Goal: Find specific page/section: Find specific page/section

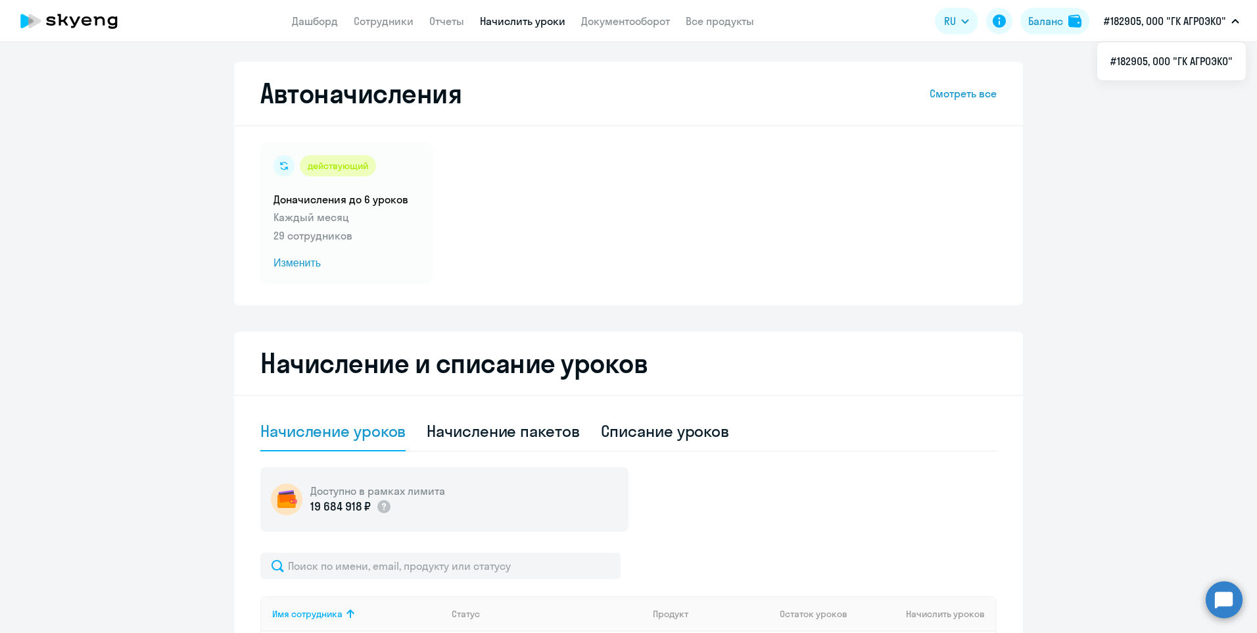
select select "10"
click at [379, 24] on link "Сотрудники" at bounding box center [384, 20] width 60 height 13
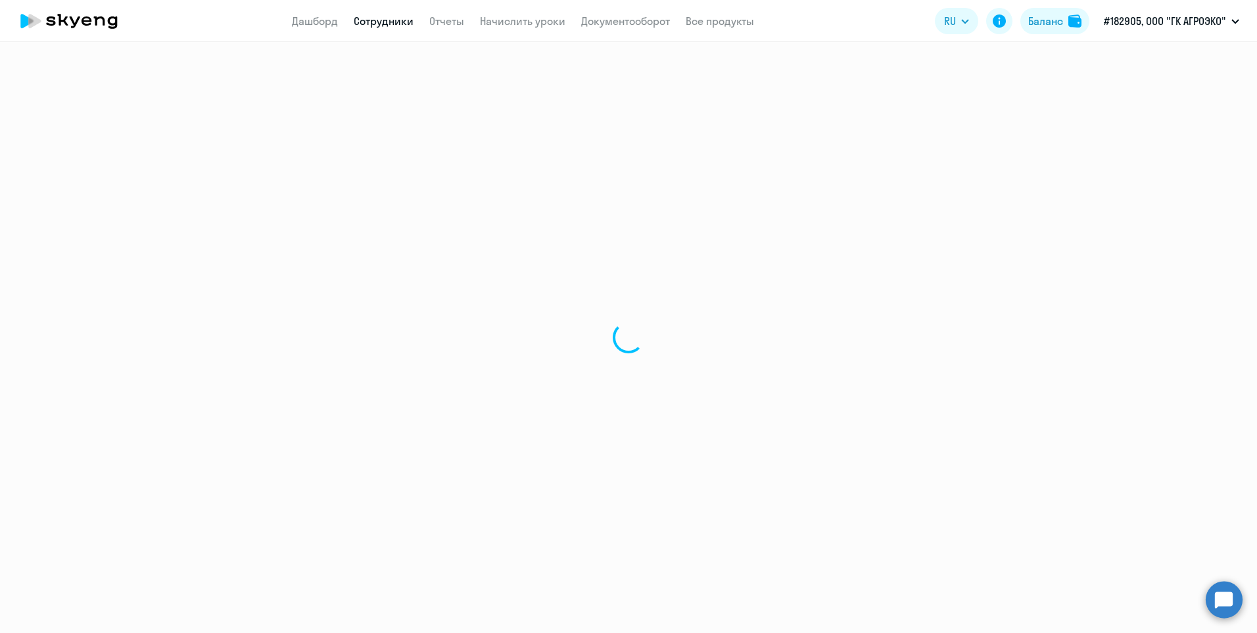
select select "30"
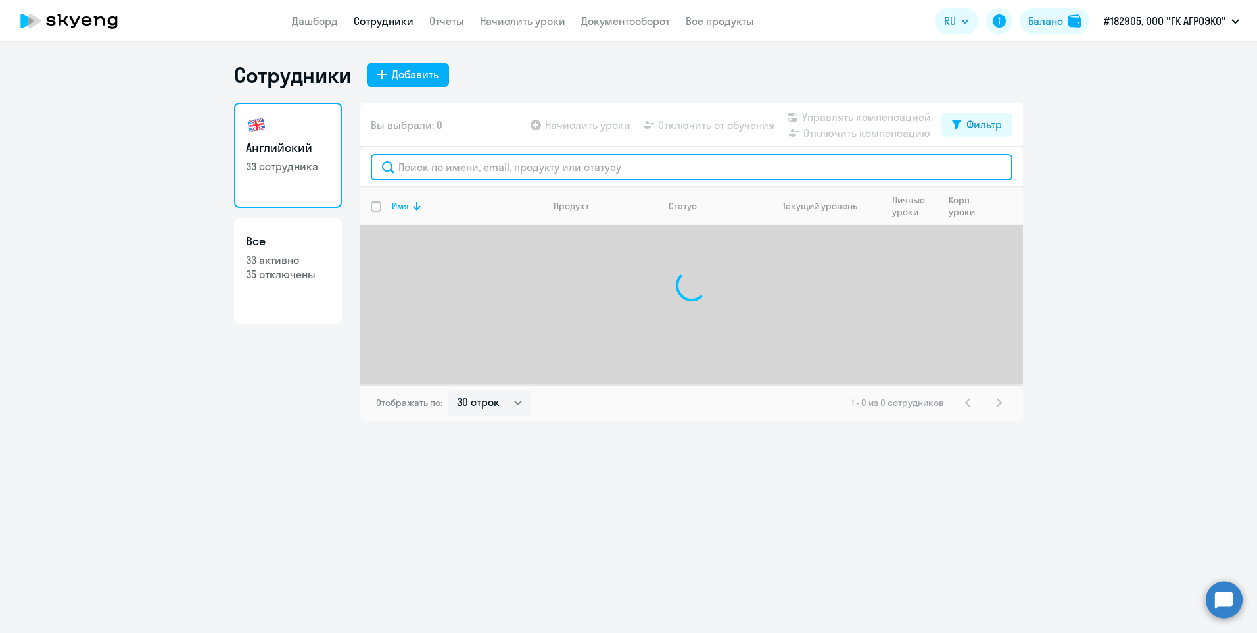
click at [440, 172] on input "text" at bounding box center [692, 167] width 642 height 26
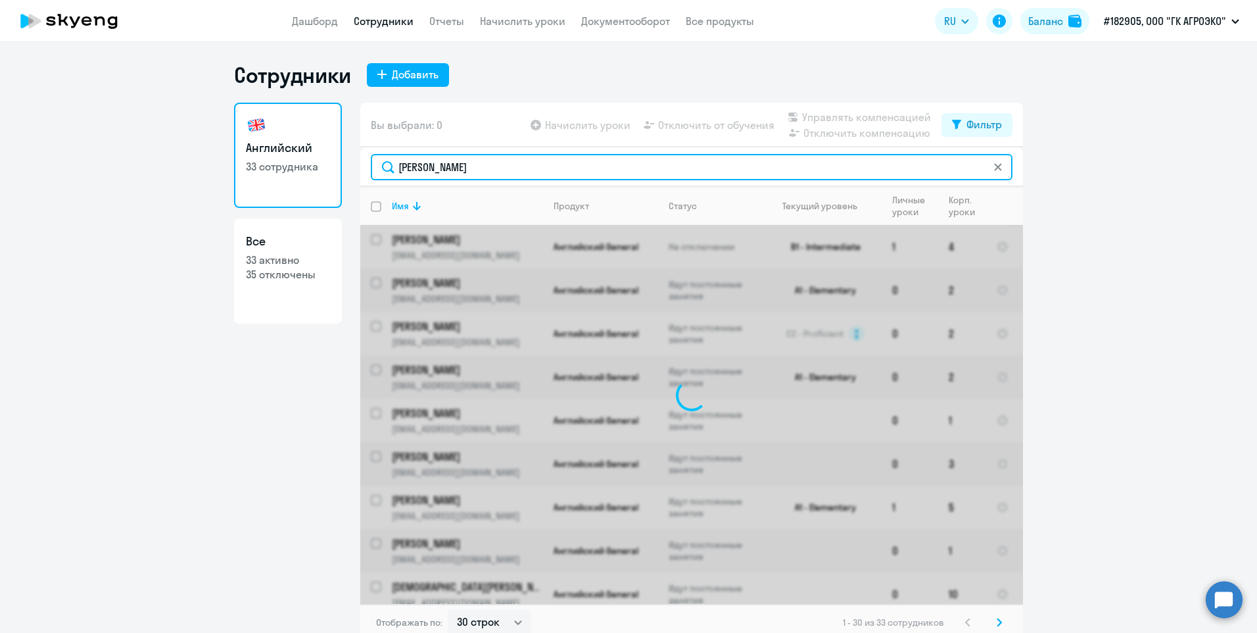
type input "[PERSON_NAME]"
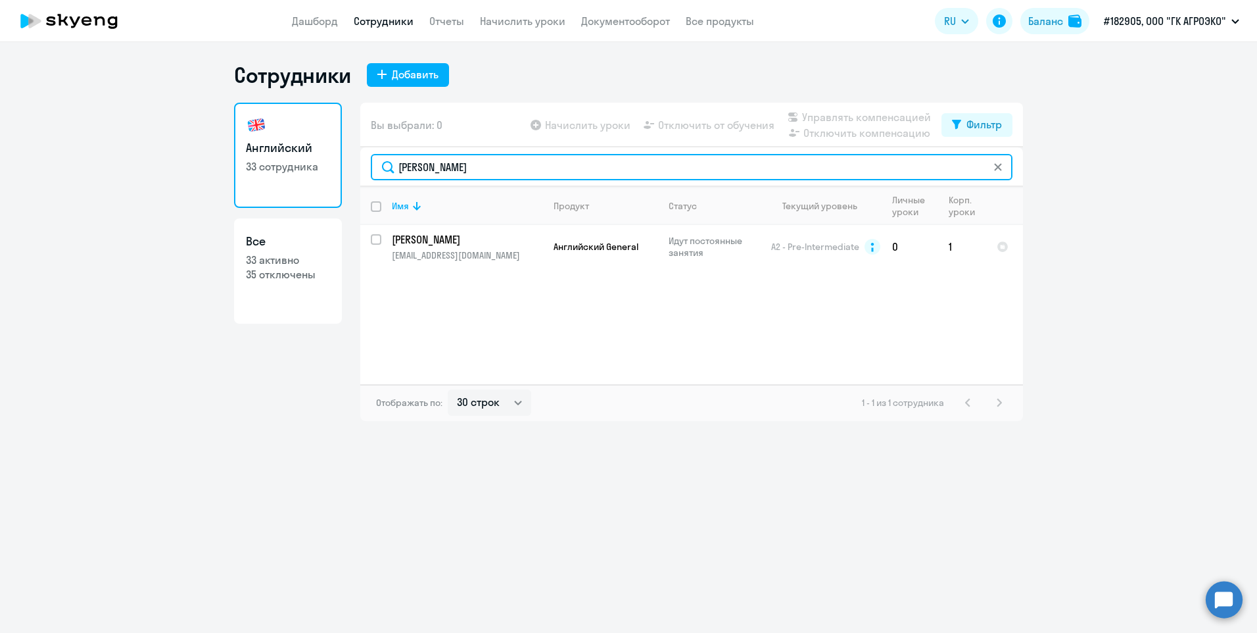
drag, startPoint x: 442, startPoint y: 174, endPoint x: 381, endPoint y: 174, distance: 61.1
click at [381, 174] on input "[PERSON_NAME]" at bounding box center [692, 167] width 642 height 26
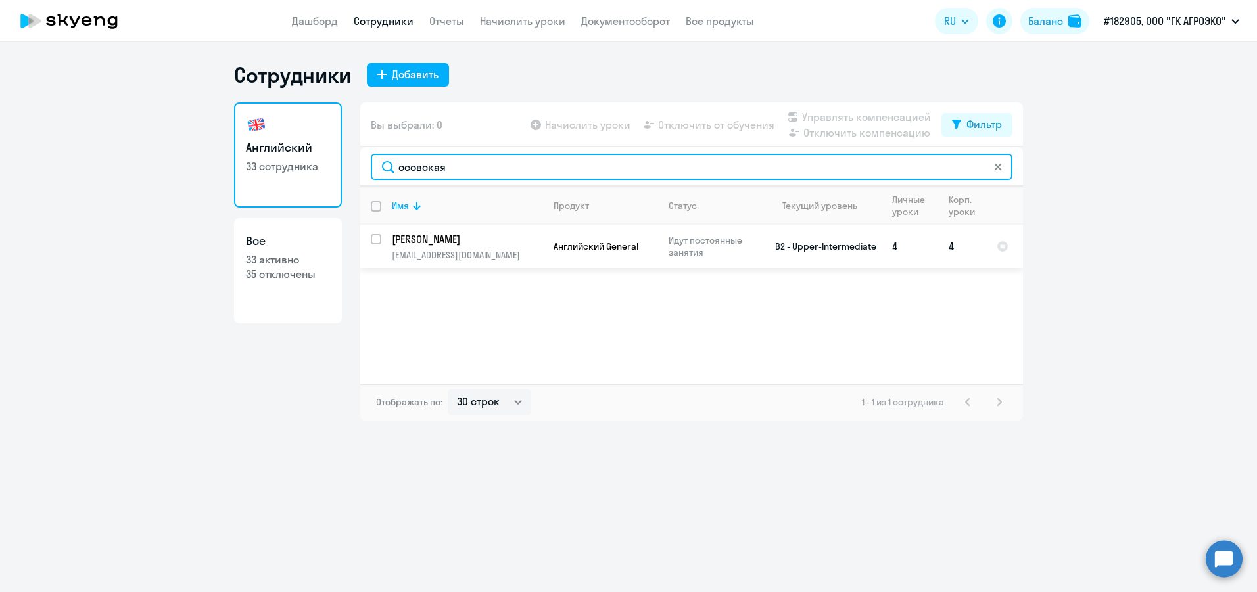
type input "осовская"
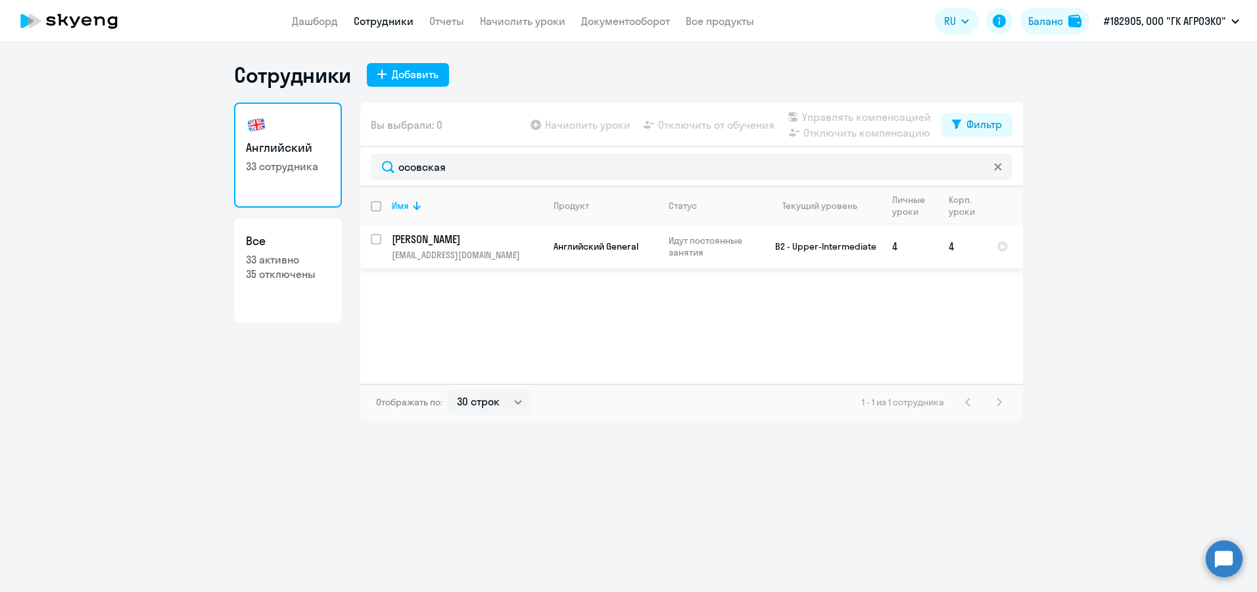
click at [875, 254] on td "B2 - Upper-Intermediate" at bounding box center [820, 246] width 122 height 43
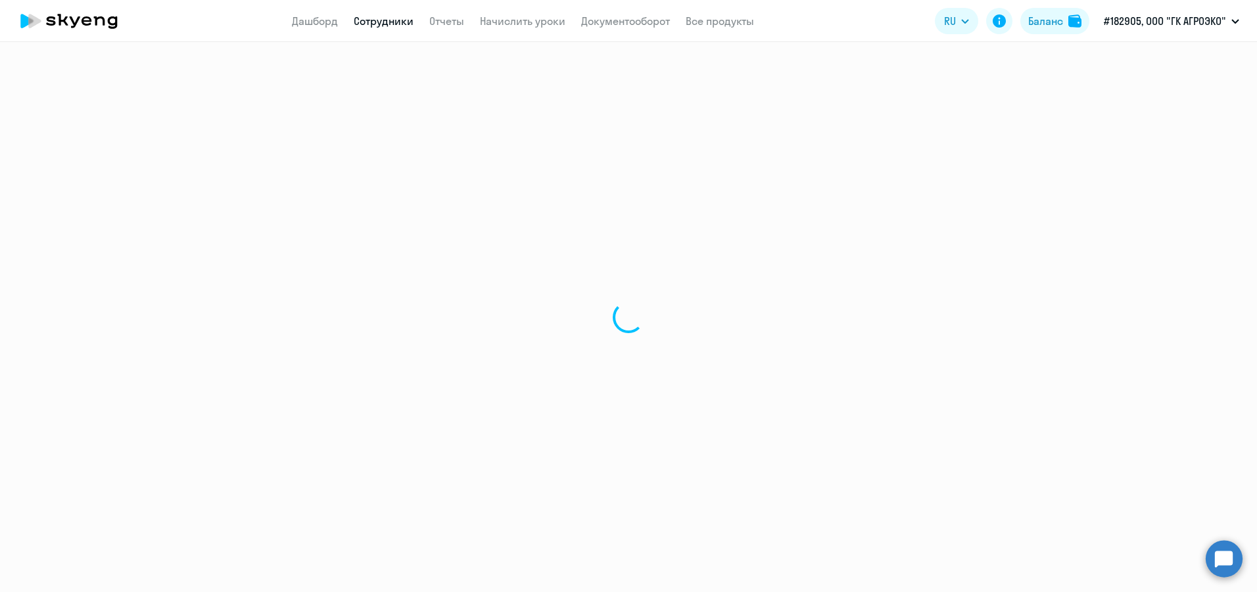
select select "english"
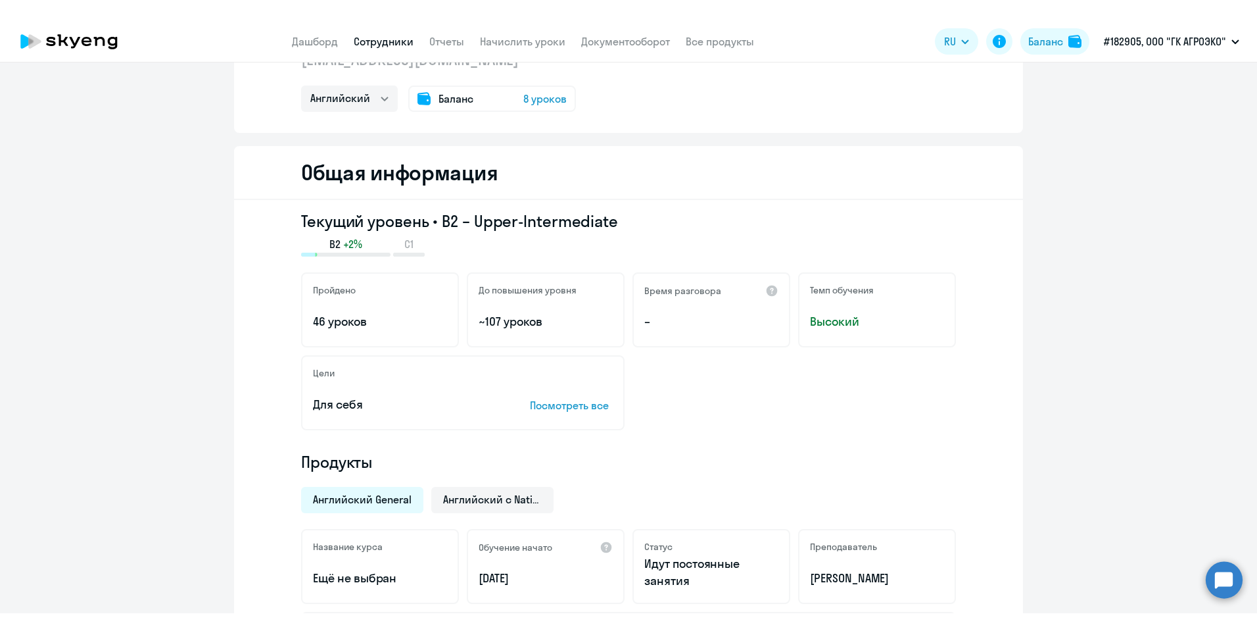
scroll to position [197, 0]
